Goal: Information Seeking & Learning: Learn about a topic

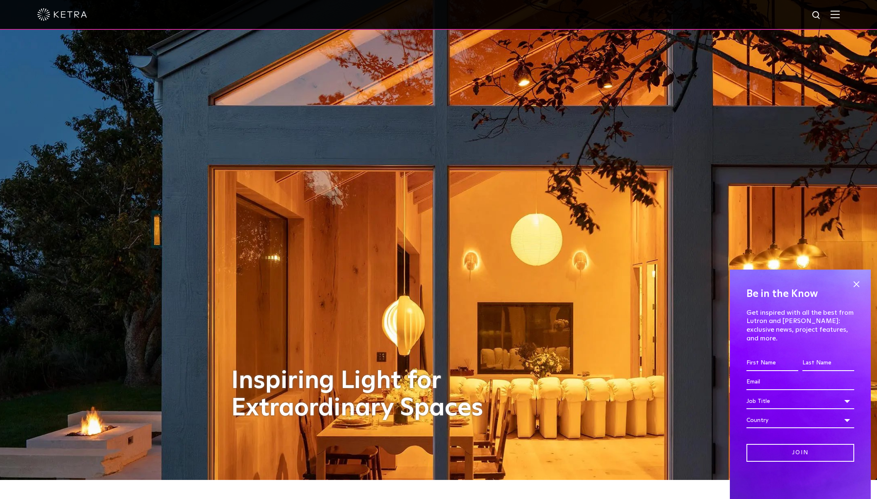
scroll to position [20, 0]
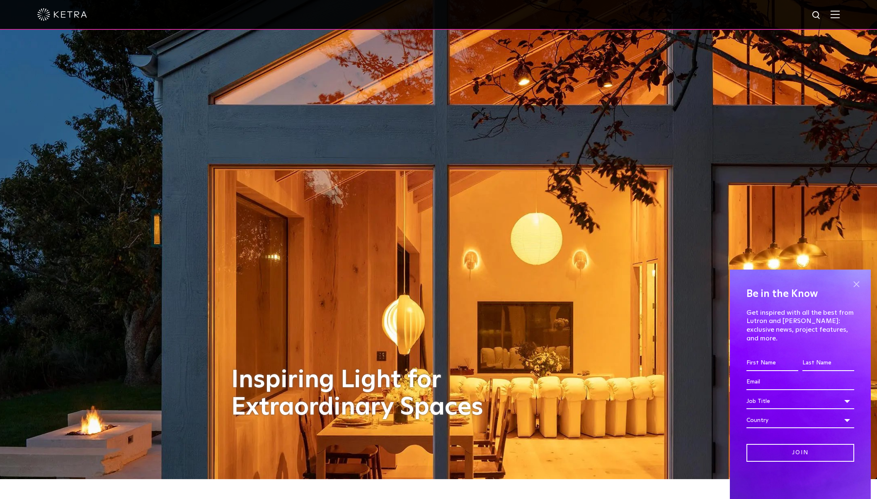
click at [860, 291] on span at bounding box center [856, 284] width 12 height 12
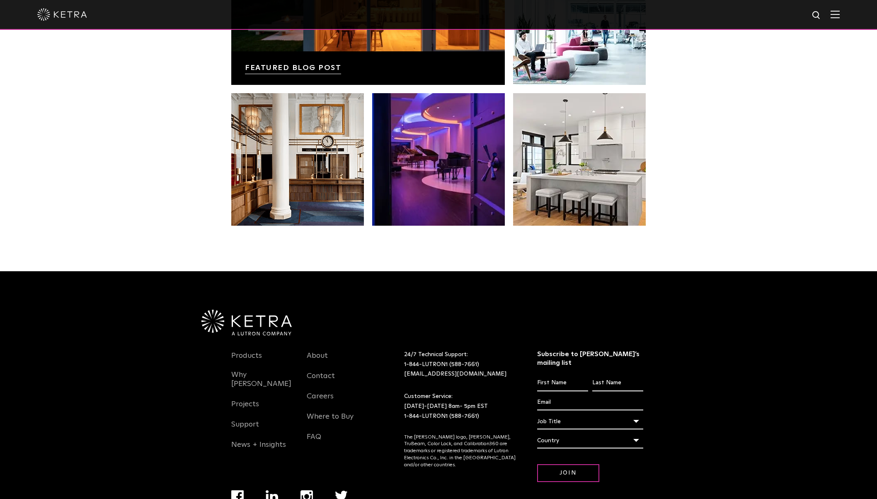
scroll to position [1741, 0]
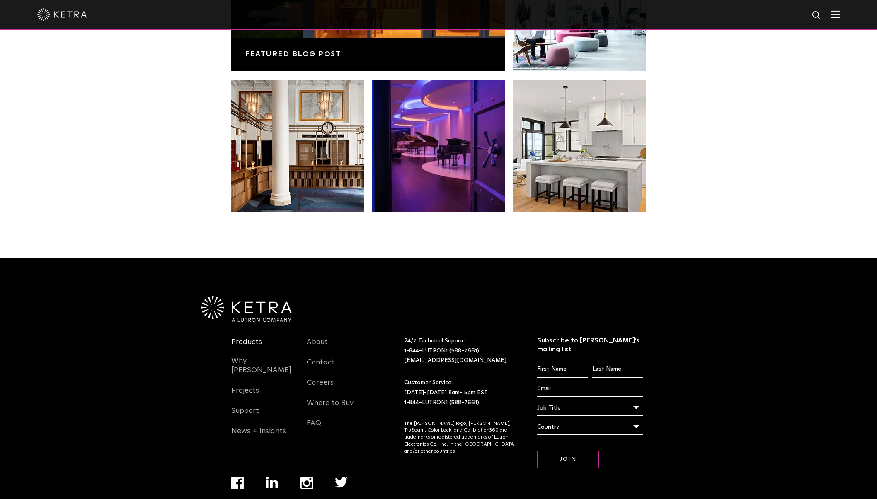
click at [242, 338] on link "Products" at bounding box center [246, 347] width 31 height 19
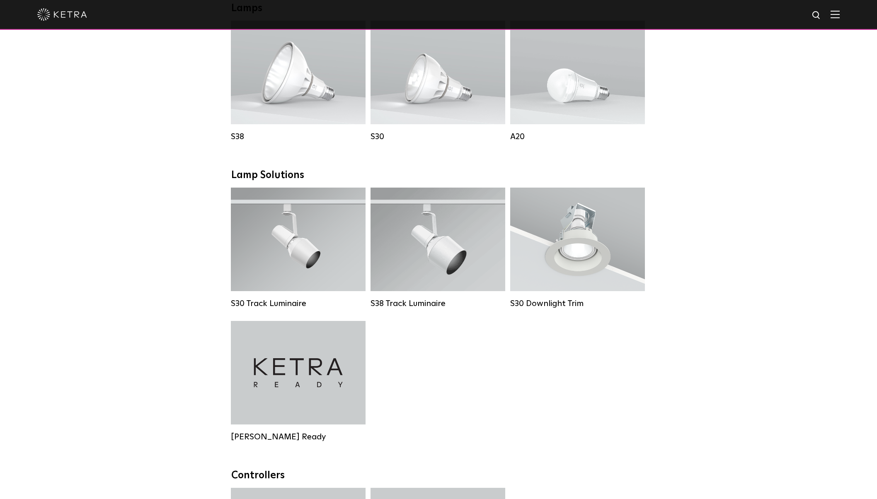
scroll to position [631, 0]
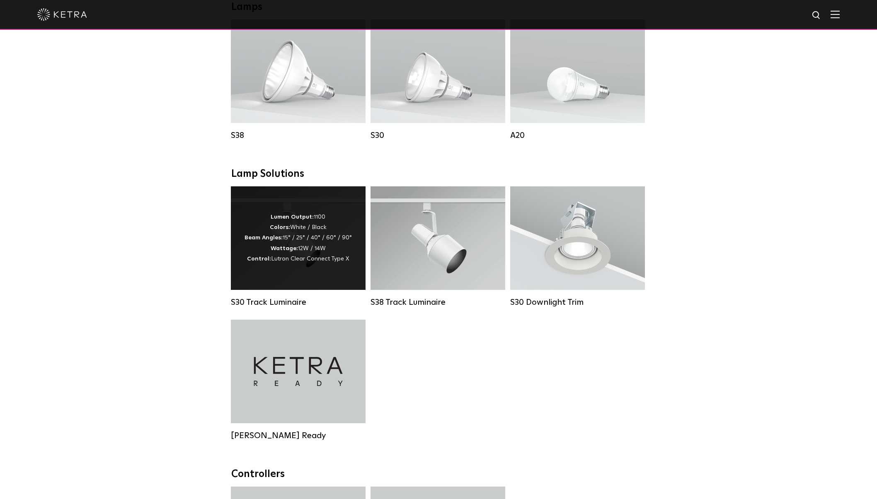
click at [257, 281] on div "Lumen Output: 1100 Colors: White / Black Beam Angles: 15° / 25° / 40° / 60° / 9…" at bounding box center [298, 239] width 135 height 104
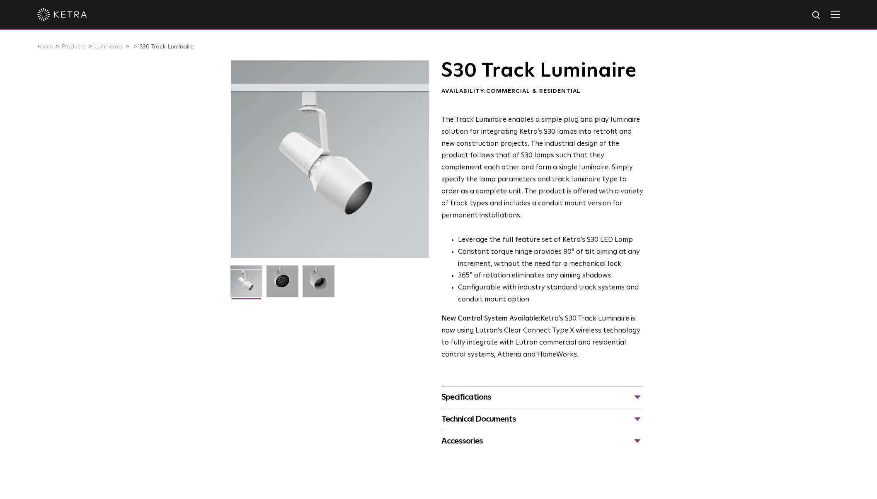
click at [637, 391] on div "Specifications" at bounding box center [542, 397] width 202 height 13
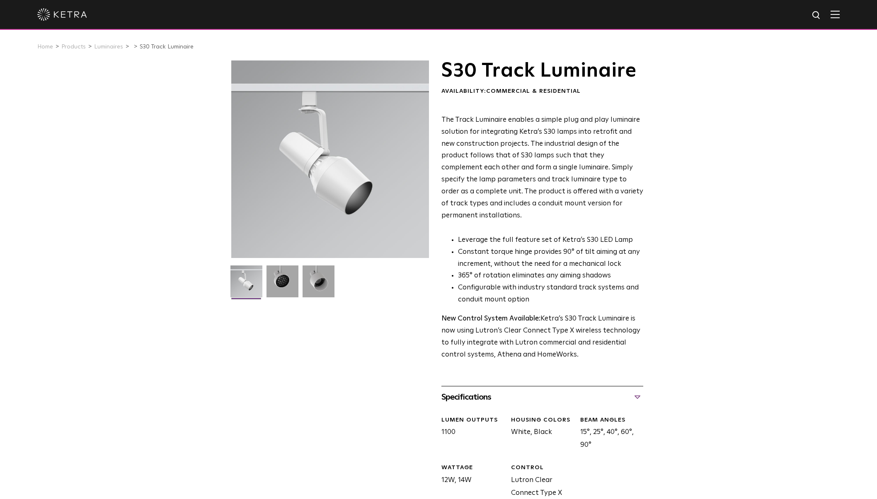
click at [636, 391] on div "Specifications" at bounding box center [542, 397] width 202 height 13
